Goal: Navigation & Orientation: Find specific page/section

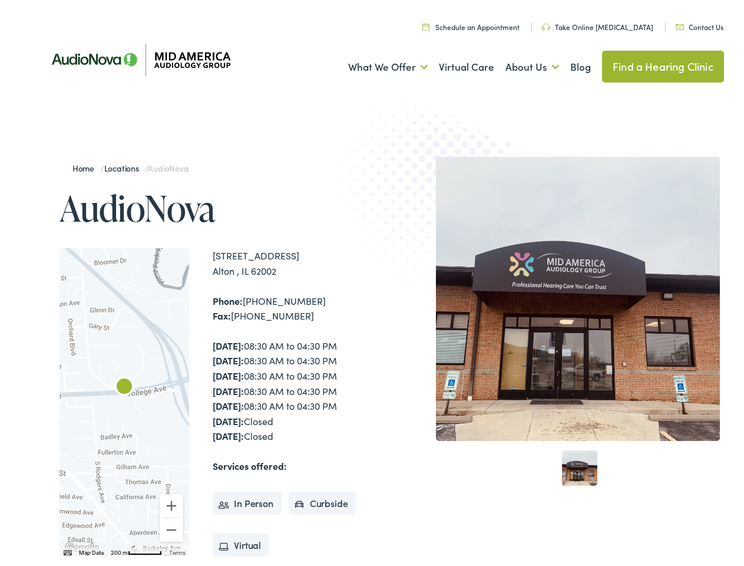
click at [372, 283] on img at bounding box center [436, 202] width 230 height 252
click at [377, 64] on link "What We Offer" at bounding box center [388, 64] width 80 height 44
click at [520, 64] on link "About Us" at bounding box center [533, 64] width 54 height 44
click at [124, 398] on div at bounding box center [125, 399] width 130 height 308
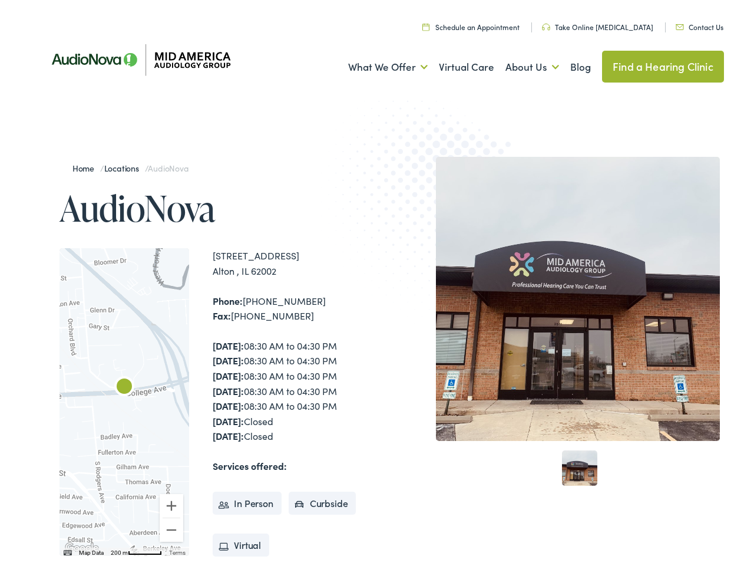
click at [124, 398] on div at bounding box center [125, 399] width 130 height 308
click at [124, 384] on img "AudioNova" at bounding box center [124, 384] width 28 height 28
click at [172, 502] on button "Zoom in" at bounding box center [172, 502] width 24 height 24
click at [172, 526] on button "Zoom out" at bounding box center [172, 527] width 24 height 24
click at [67, 549] on img "Keyboard shortcuts" at bounding box center [68, 548] width 8 height 5
